Goal: Task Accomplishment & Management: Complete application form

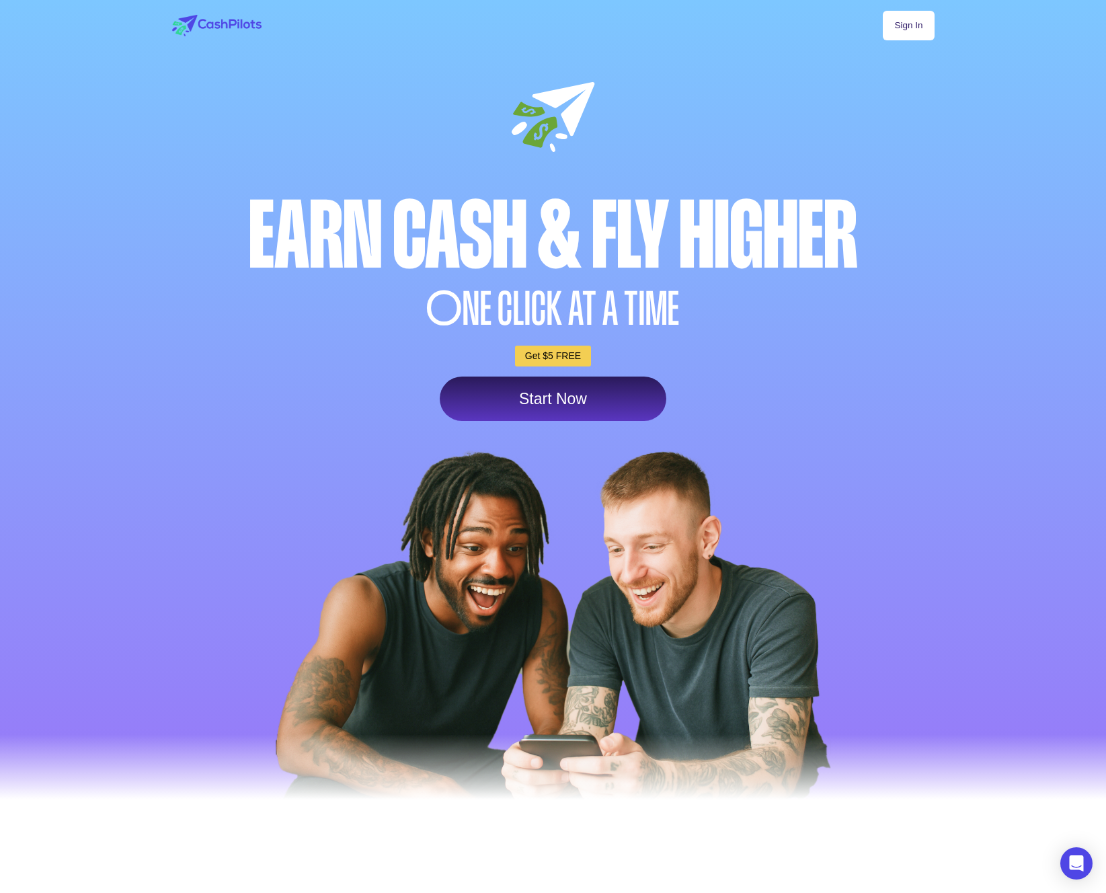
click at [916, 30] on link "Sign In" at bounding box center [908, 26] width 51 height 30
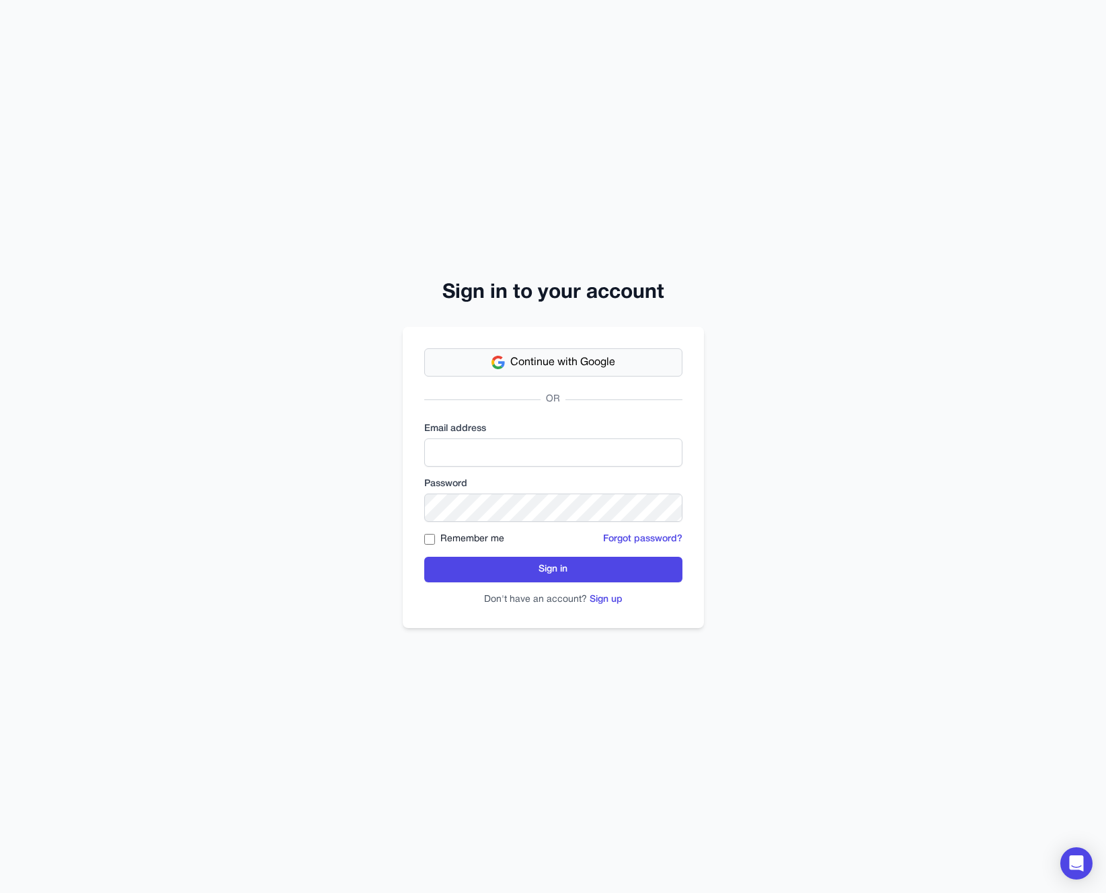
click at [582, 366] on span "Continue with Google" at bounding box center [562, 362] width 105 height 16
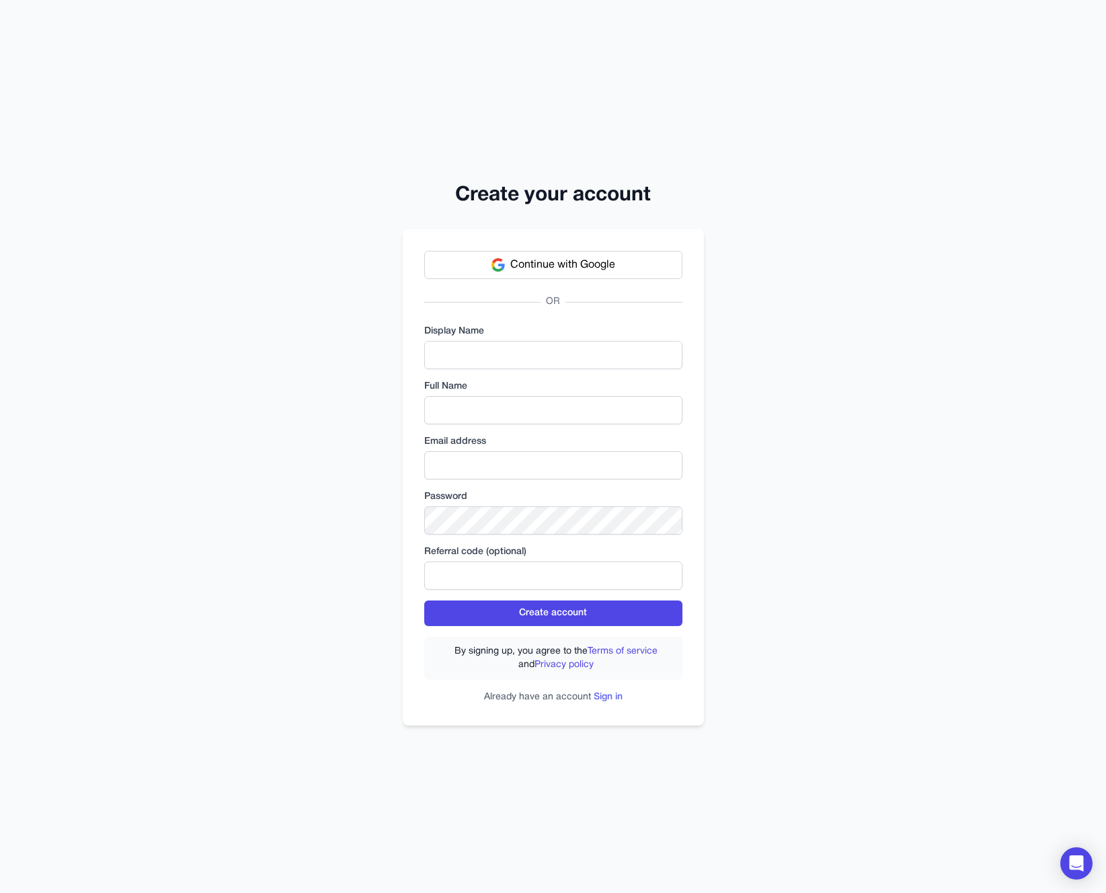
click at [607, 697] on link "Sign in" at bounding box center [608, 697] width 29 height 9
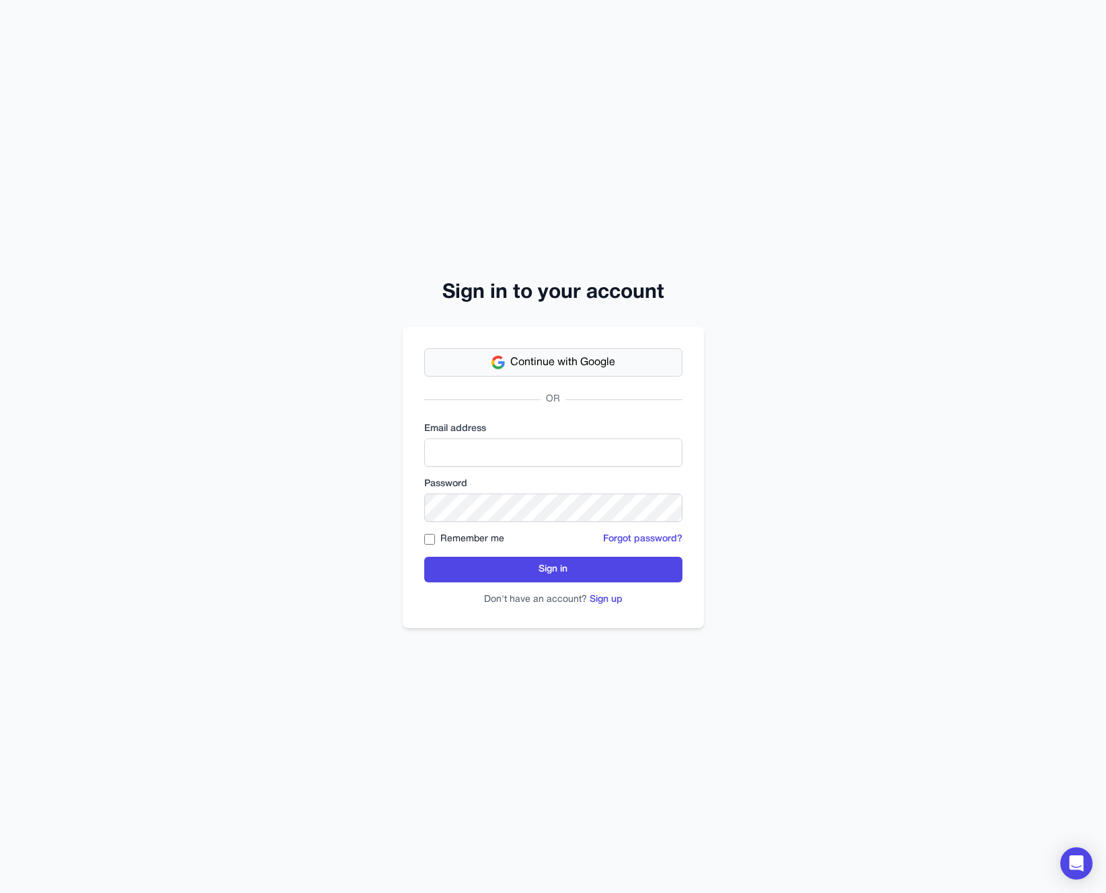
click at [580, 364] on span "Continue with Google" at bounding box center [562, 362] width 105 height 16
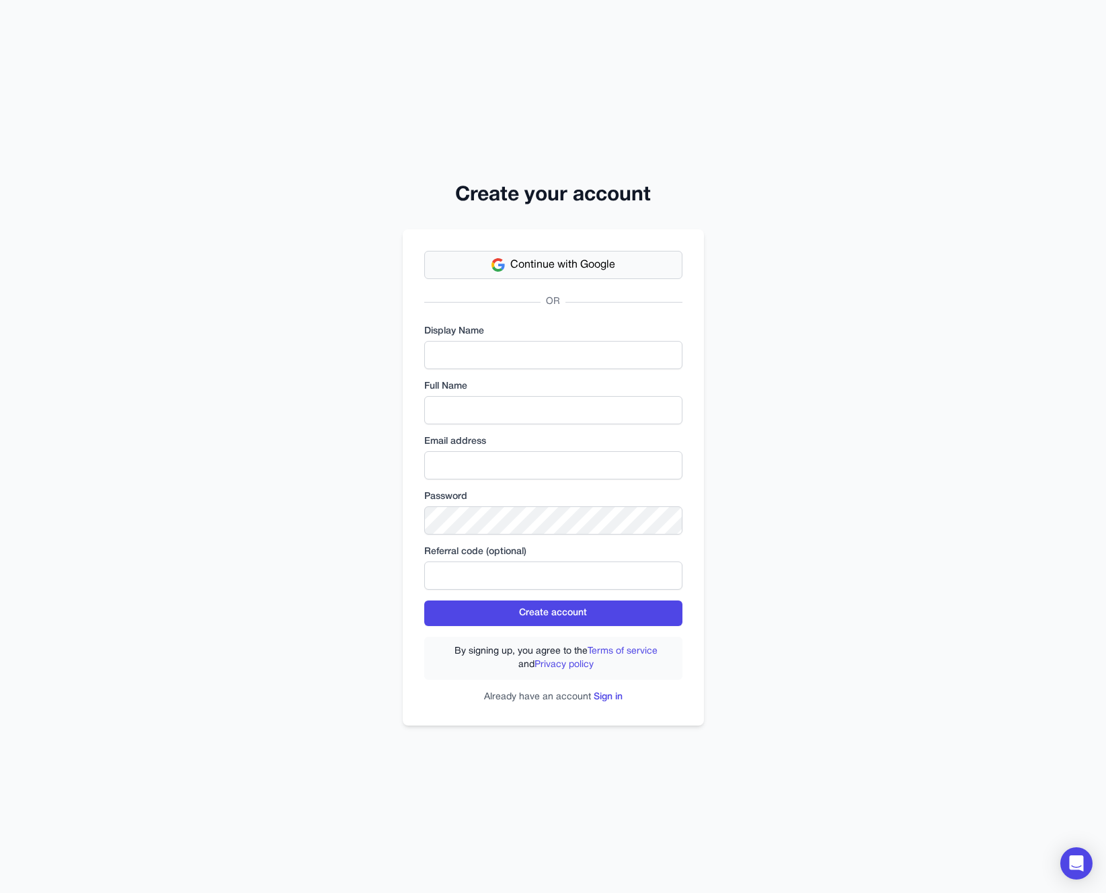
click at [572, 269] on span "Continue with Google" at bounding box center [562, 265] width 105 height 16
